Goal: Transaction & Acquisition: Book appointment/travel/reservation

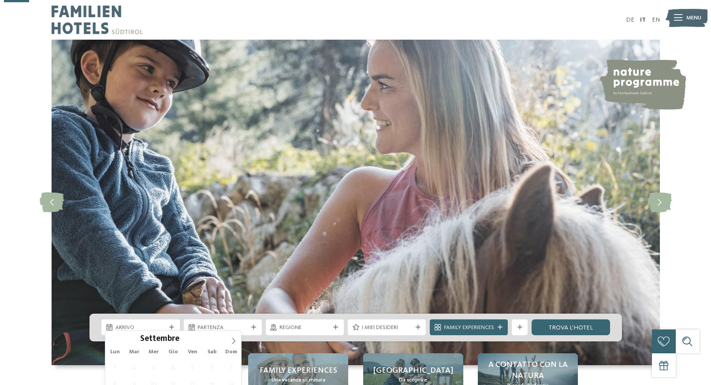
scroll to position [135, 0]
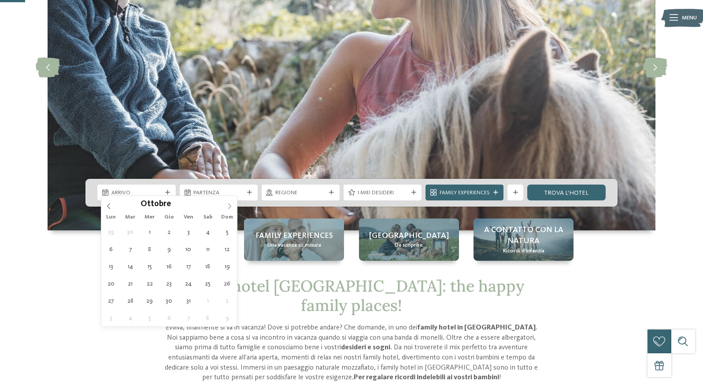
click at [229, 204] on icon at bounding box center [230, 206] width 6 height 6
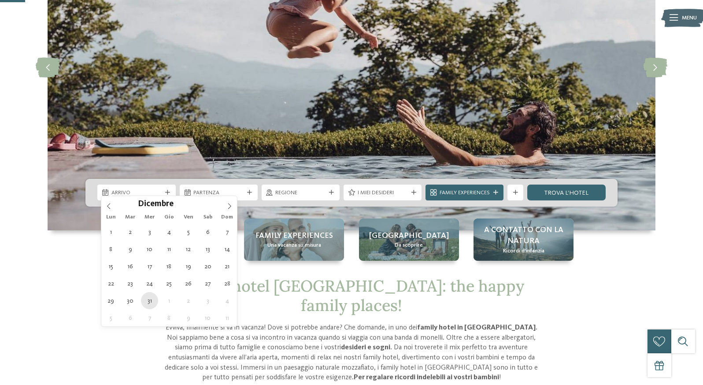
type div "31.12.2025"
type input "****"
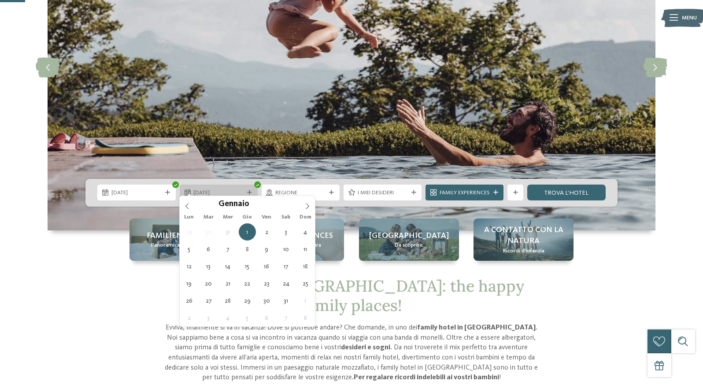
click at [249, 185] on div "01.01.2026" at bounding box center [219, 193] width 78 height 16
type div "03.01.2026"
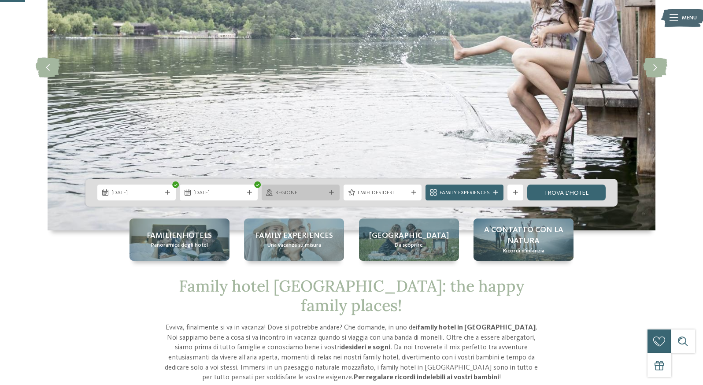
click at [280, 189] on span "Regione" at bounding box center [300, 193] width 50 height 8
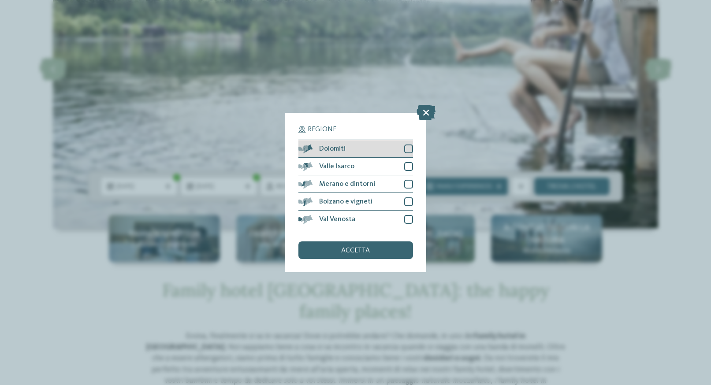
click at [356, 149] on div "Dolomiti" at bounding box center [355, 149] width 115 height 18
click at [384, 245] on div "accetta" at bounding box center [355, 251] width 115 height 18
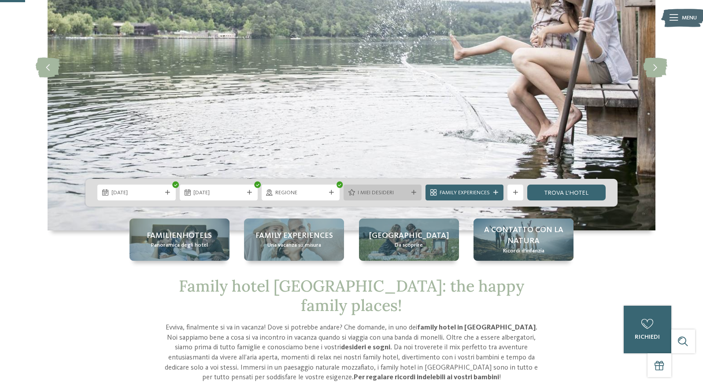
click at [390, 189] on span "I miei desideri" at bounding box center [383, 193] width 50 height 8
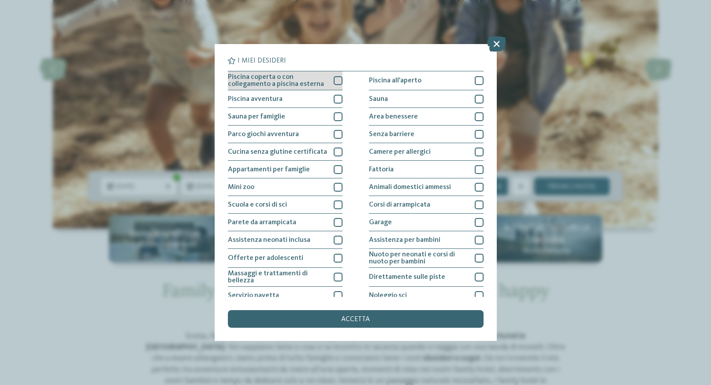
click at [335, 82] on div at bounding box center [338, 80] width 9 height 9
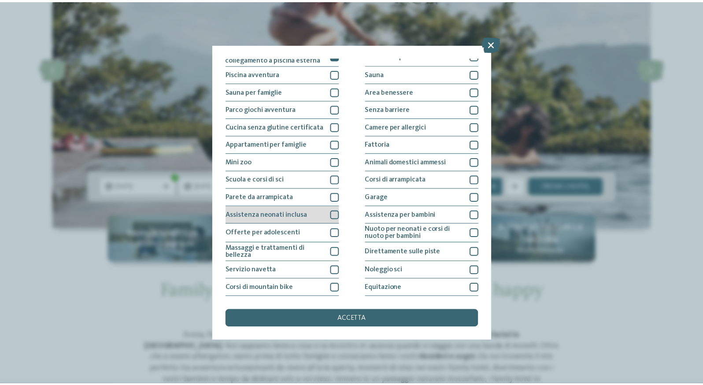
scroll to position [0, 0]
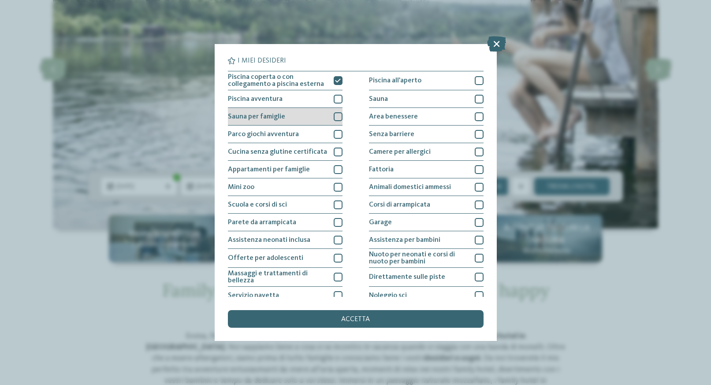
click at [334, 117] on div at bounding box center [338, 116] width 9 height 9
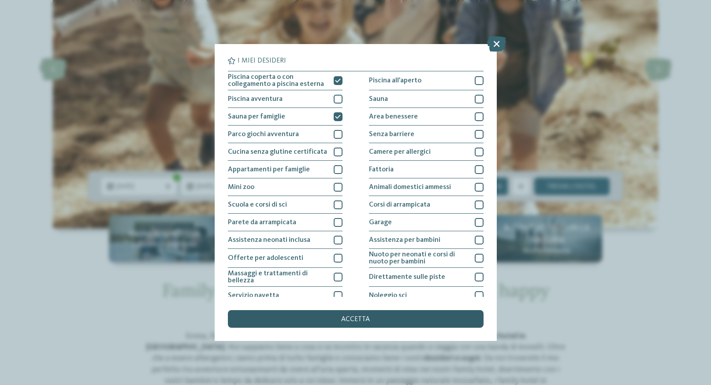
click at [356, 320] on span "accetta" at bounding box center [355, 319] width 29 height 7
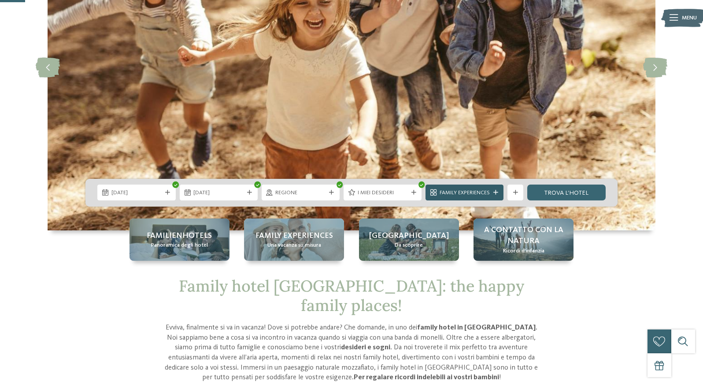
click at [486, 189] on span "Family Experiences" at bounding box center [465, 193] width 50 height 8
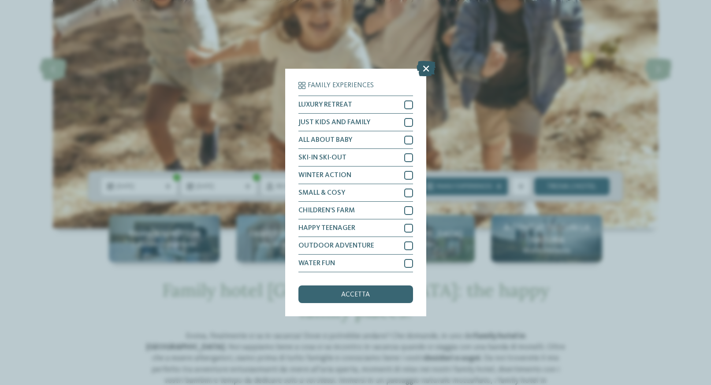
click at [423, 69] on icon at bounding box center [425, 68] width 19 height 15
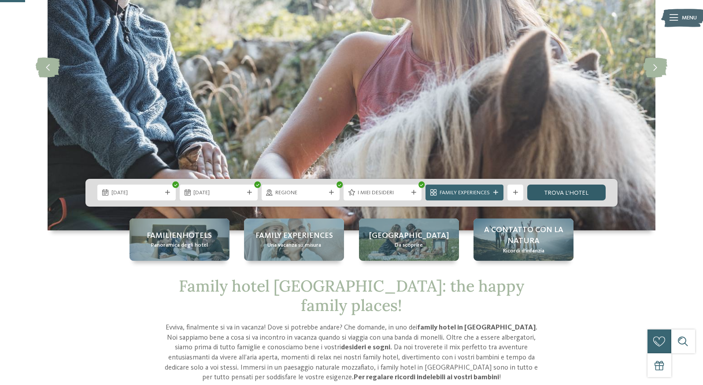
click at [565, 190] on link "trova l’hotel" at bounding box center [567, 193] width 78 height 16
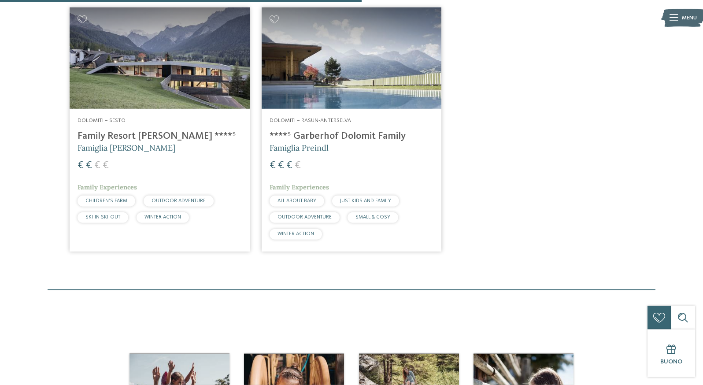
scroll to position [583, 0]
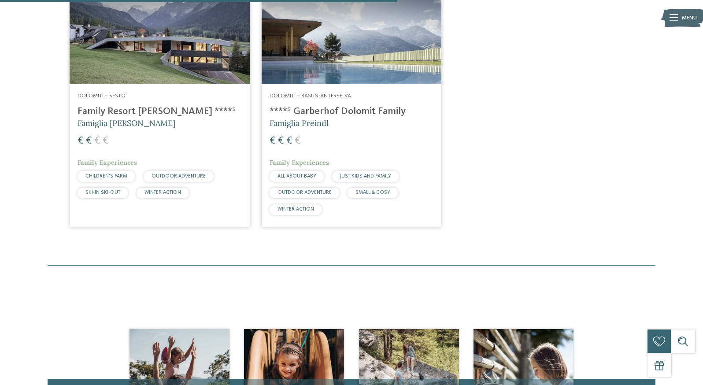
click at [120, 118] on h4 "Family Resort [PERSON_NAME] ****ˢ" at bounding box center [160, 112] width 164 height 12
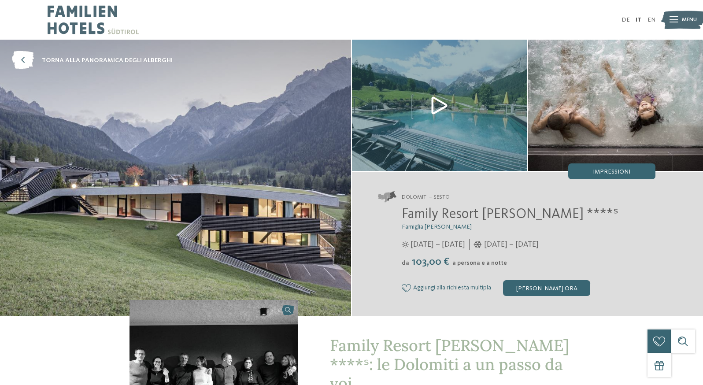
click at [435, 105] on img at bounding box center [439, 105] width 175 height 131
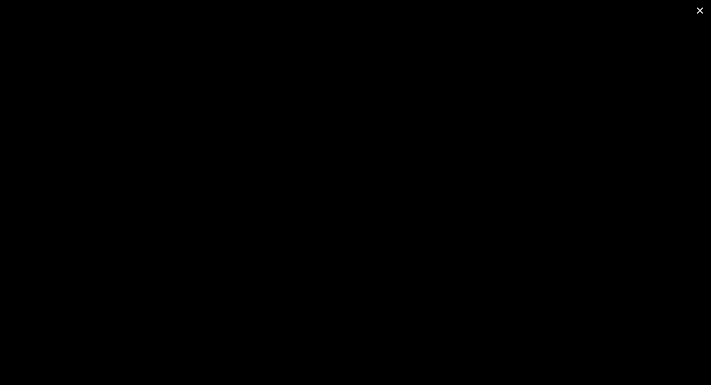
click at [699, 11] on span at bounding box center [700, 10] width 22 height 21
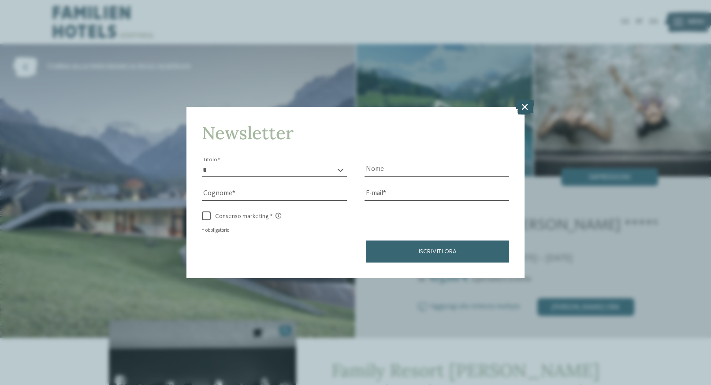
click at [525, 107] on icon at bounding box center [524, 106] width 19 height 15
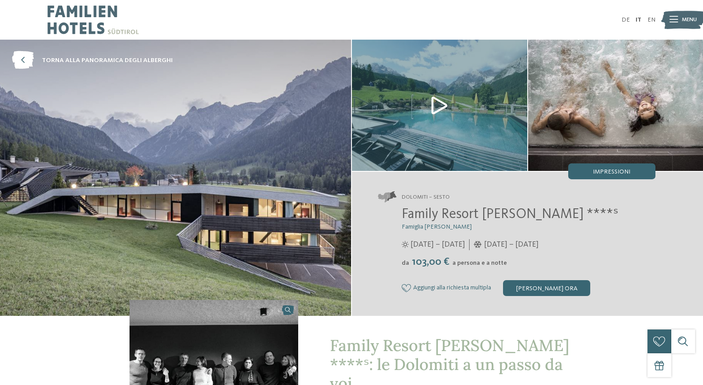
click at [86, 35] on img at bounding box center [93, 20] width 91 height 40
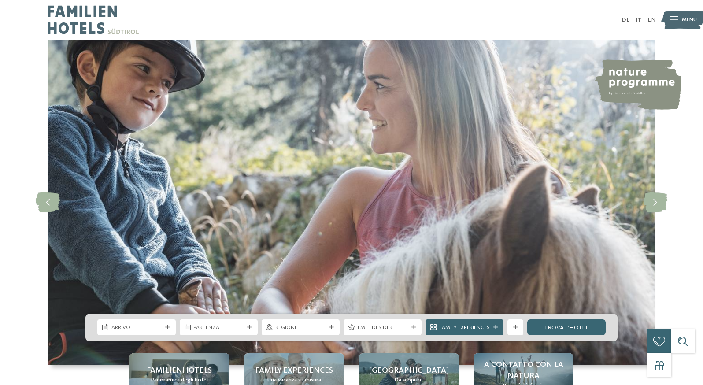
drag, startPoint x: 0, startPoint y: 0, endPoint x: 679, endPoint y: 22, distance: 679.1
click at [679, 22] on img at bounding box center [684, 20] width 44 height 22
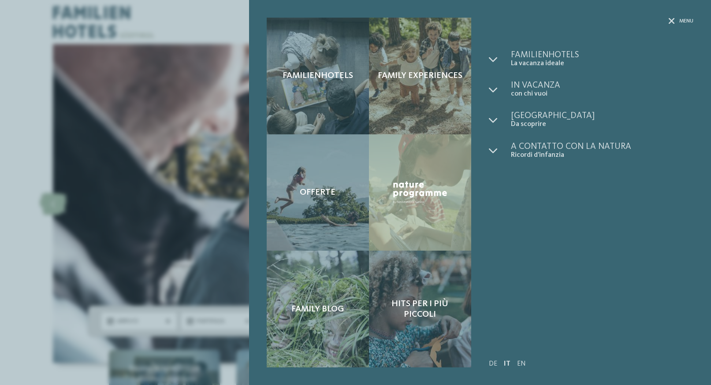
click at [195, 194] on div "Familienhotels Family experiences Offerte" at bounding box center [355, 192] width 711 height 385
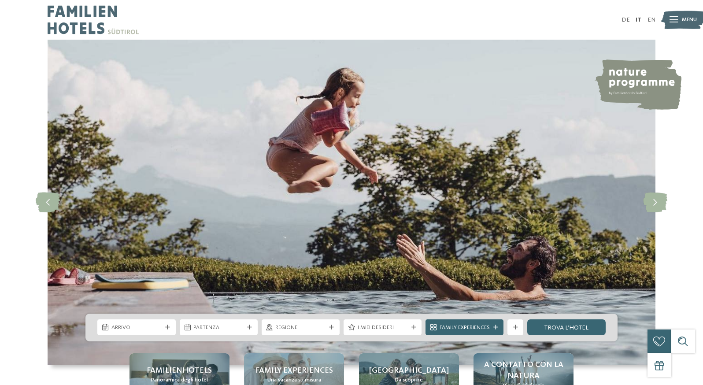
click at [171, 28] on div at bounding box center [200, 20] width 304 height 40
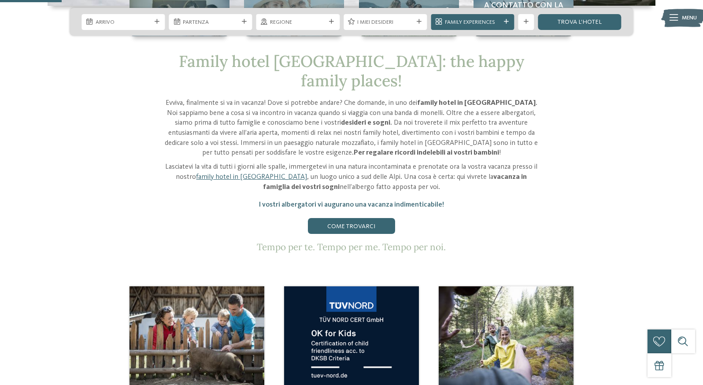
scroll to position [180, 0]
